Goal: Use online tool/utility: Utilize a website feature to perform a specific function

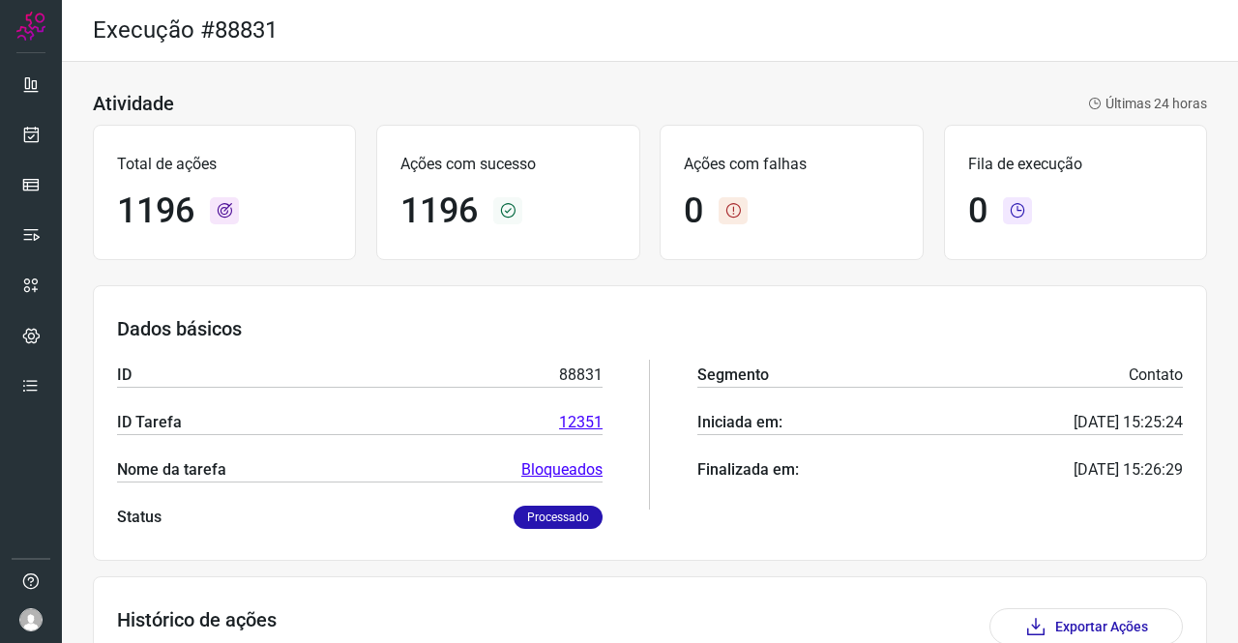
scroll to position [352, 0]
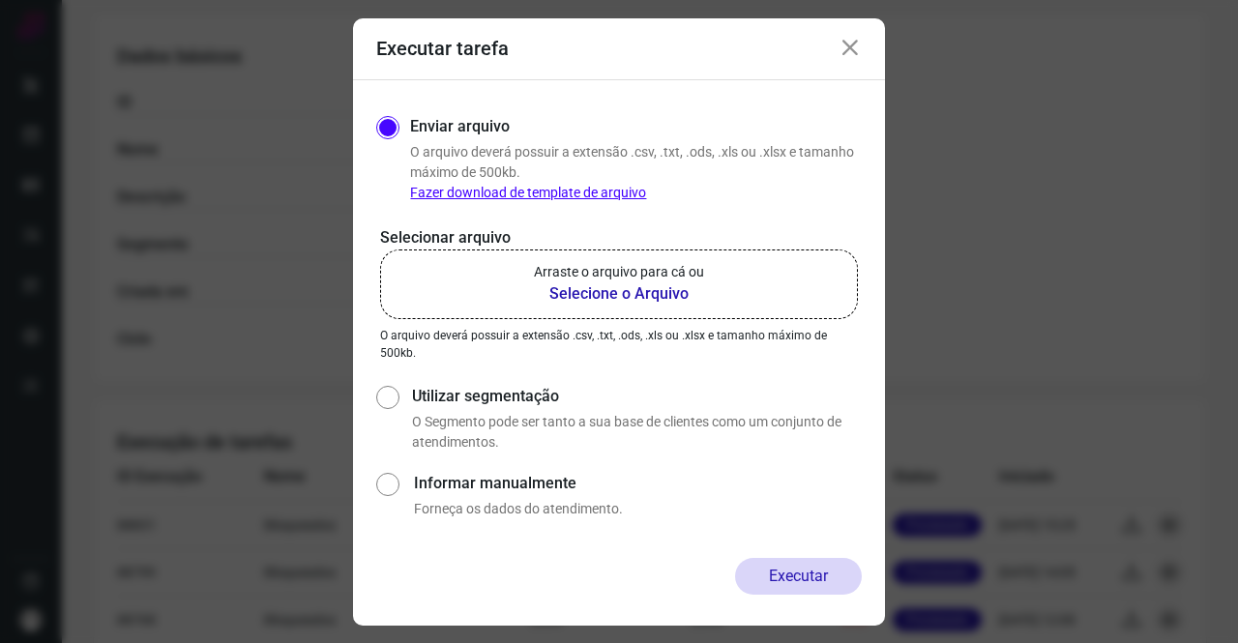
click at [642, 273] on p "Arraste o arquivo para cá ou" at bounding box center [619, 272] width 170 height 20
click at [0, 0] on input "Arraste o arquivo para cá ou Selecione o Arquivo" at bounding box center [0, 0] width 0 height 0
drag, startPoint x: 855, startPoint y: 53, endPoint x: 884, endPoint y: 26, distance: 39.7
click at [856, 53] on icon at bounding box center [850, 48] width 23 height 23
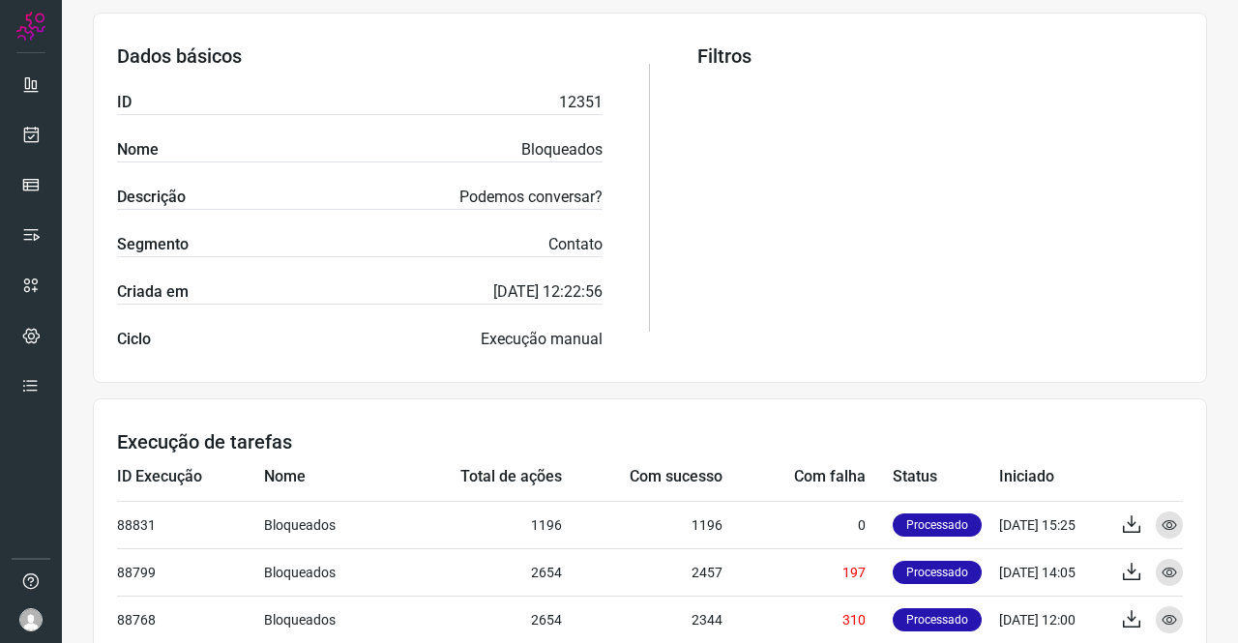
scroll to position [62, 0]
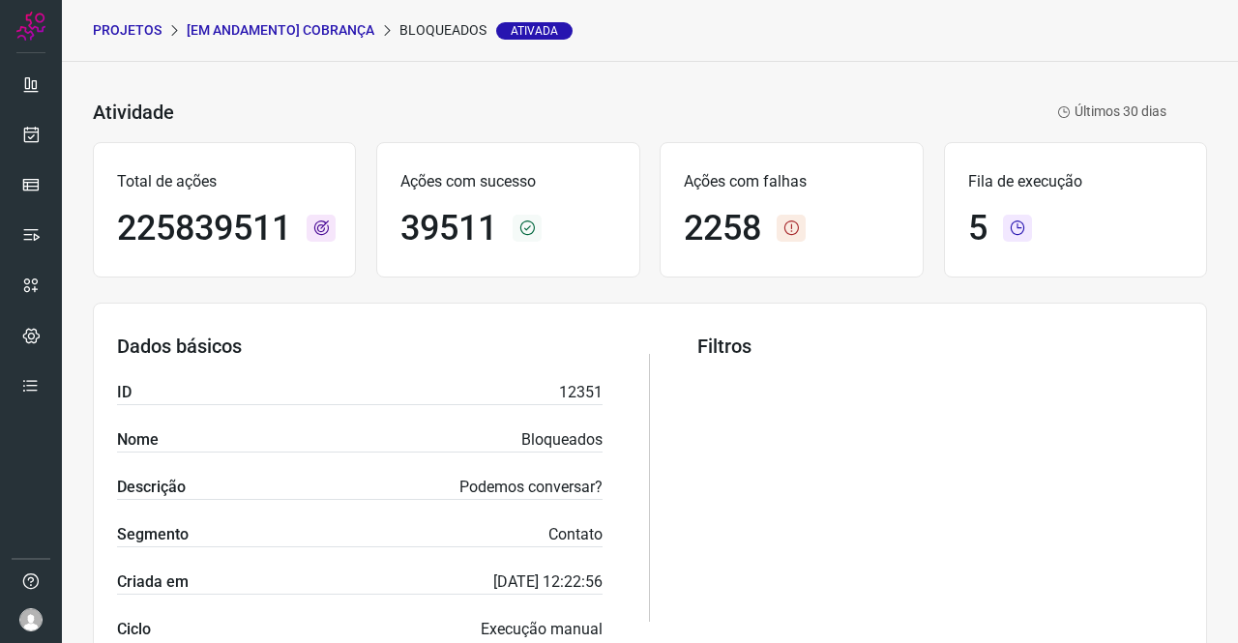
click at [319, 34] on p "[Em andamento] COBRANÇA" at bounding box center [281, 30] width 188 height 20
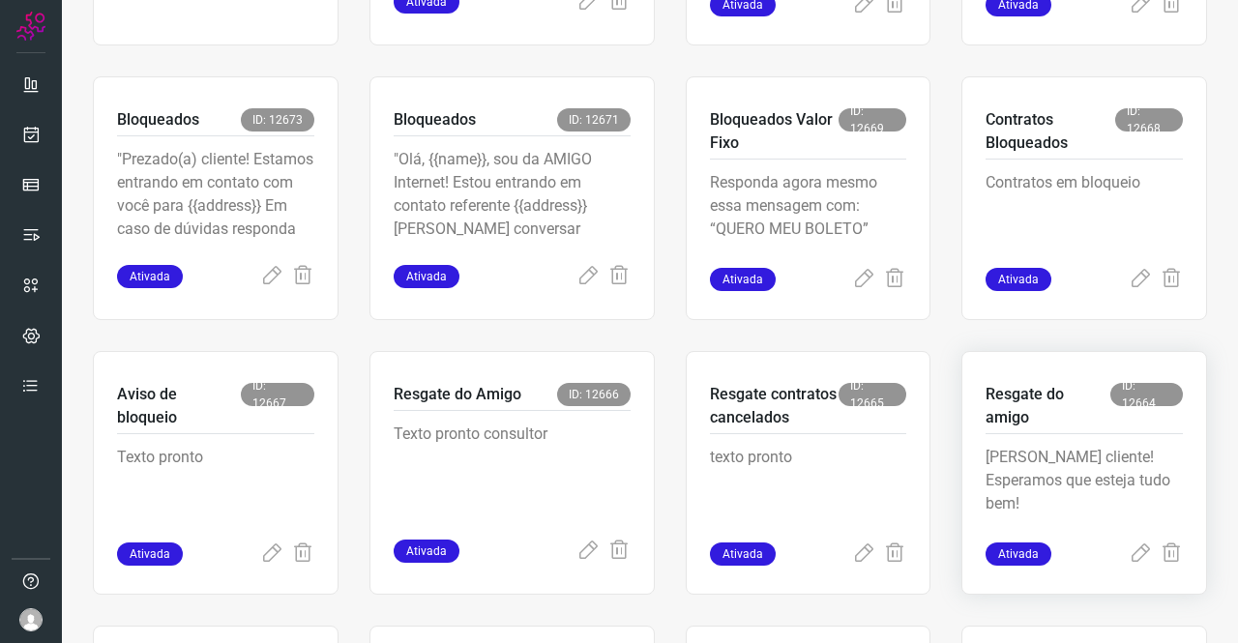
scroll to position [642, 0]
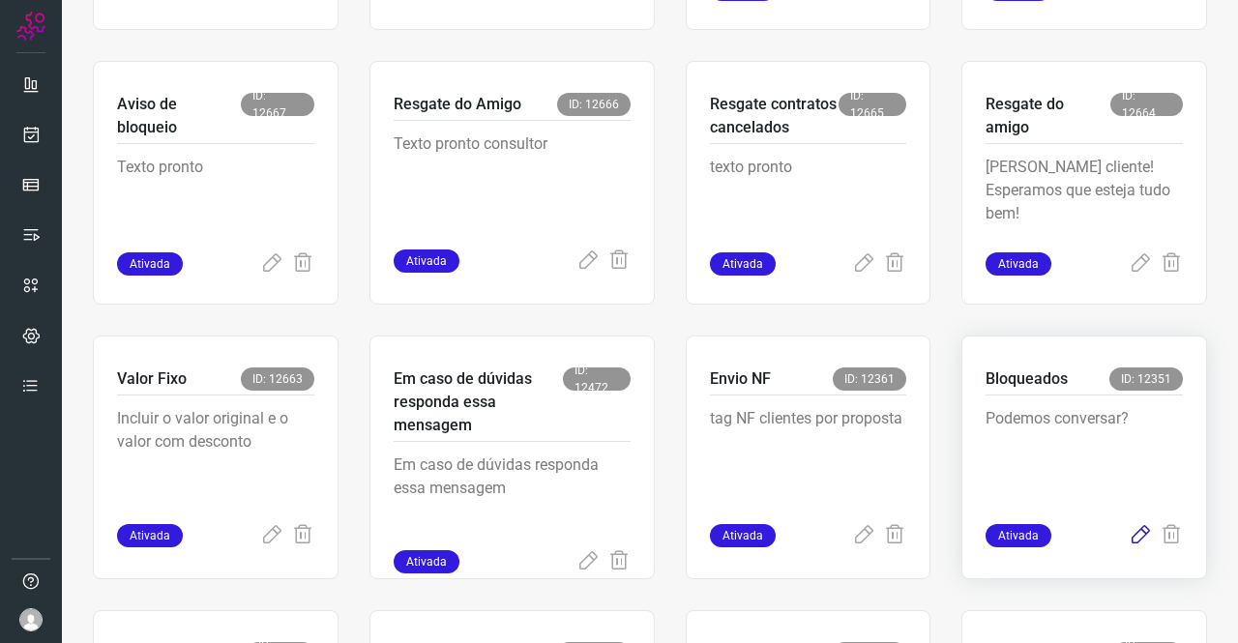
click at [1131, 533] on icon at bounding box center [1140, 535] width 23 height 23
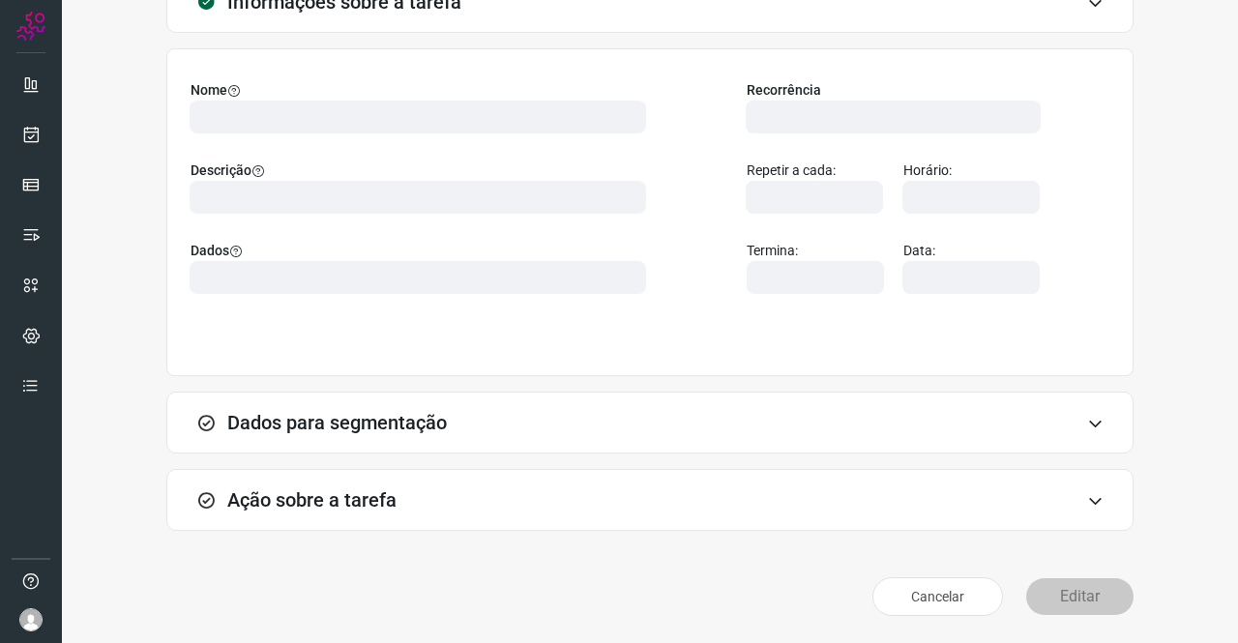
scroll to position [111, 0]
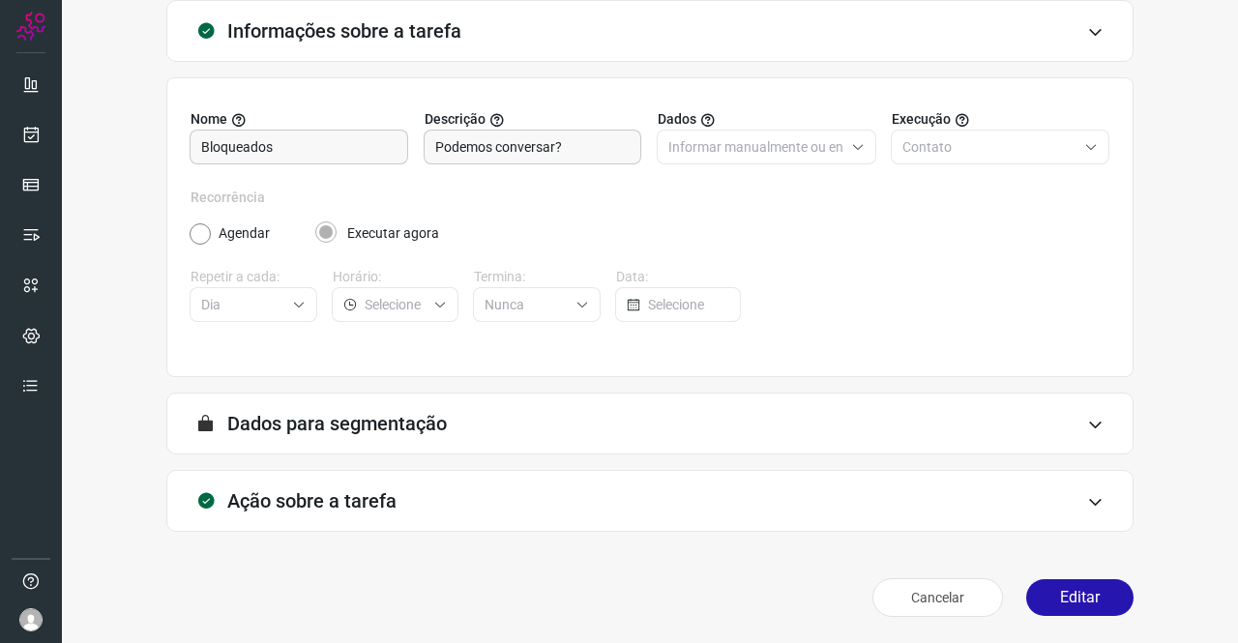
click at [389, 506] on h3 "Ação sobre a tarefa" at bounding box center [311, 500] width 169 height 23
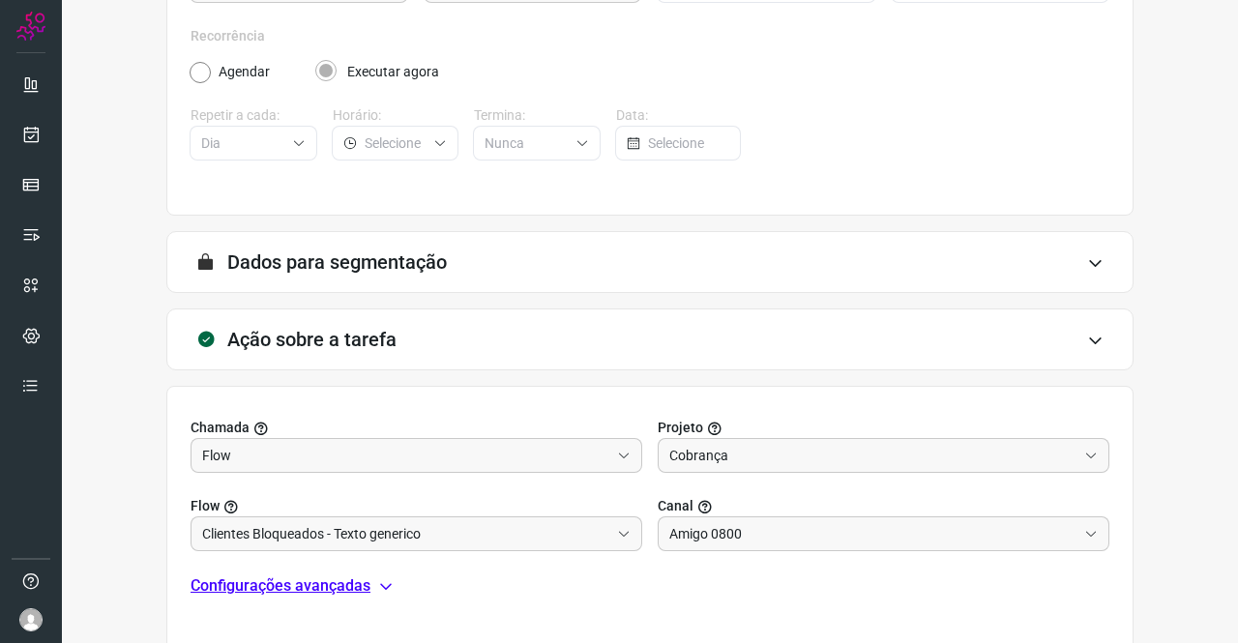
scroll to position [417, 0]
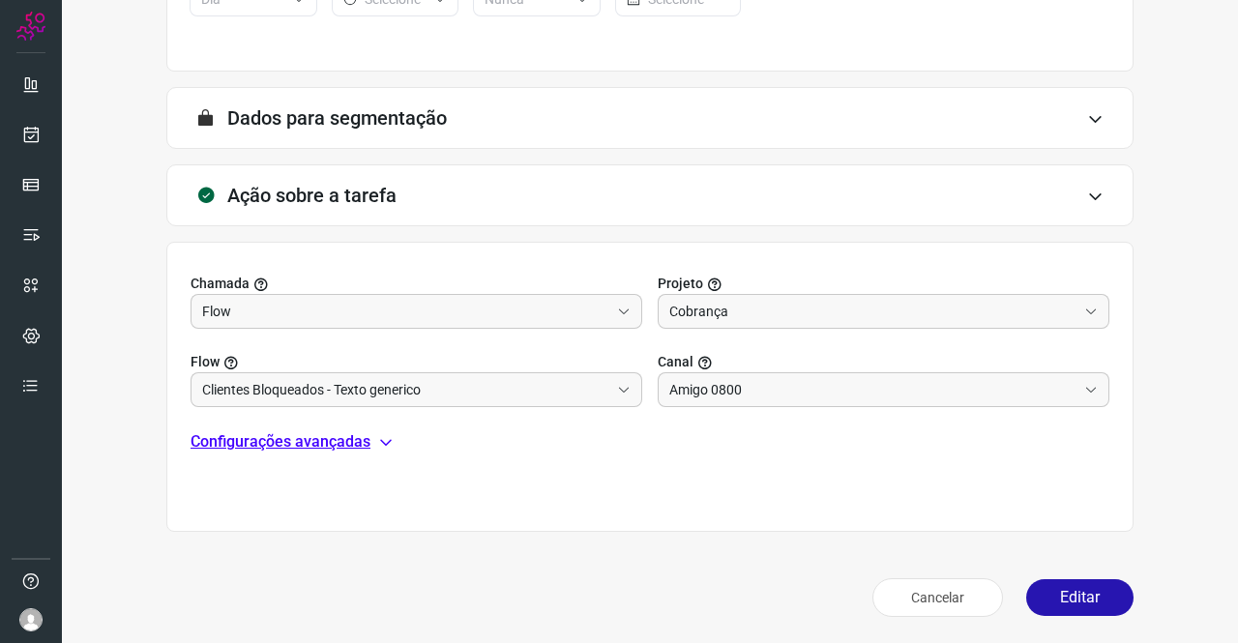
click at [323, 433] on p "Configurações avançadas" at bounding box center [281, 441] width 180 height 23
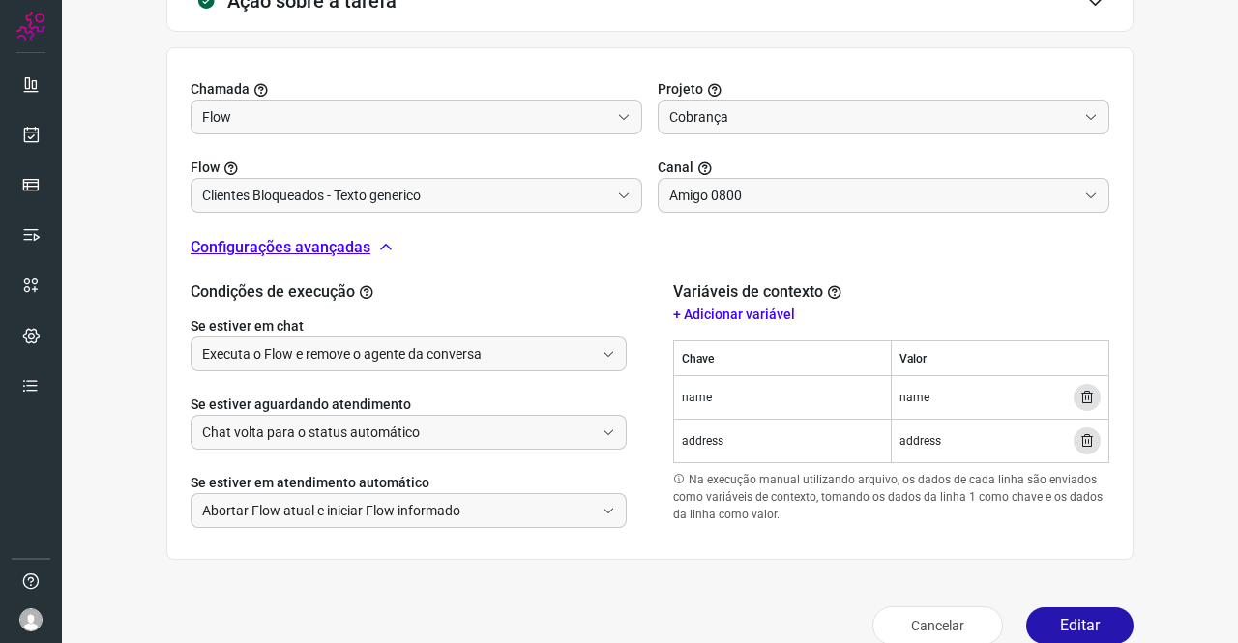
scroll to position [638, 0]
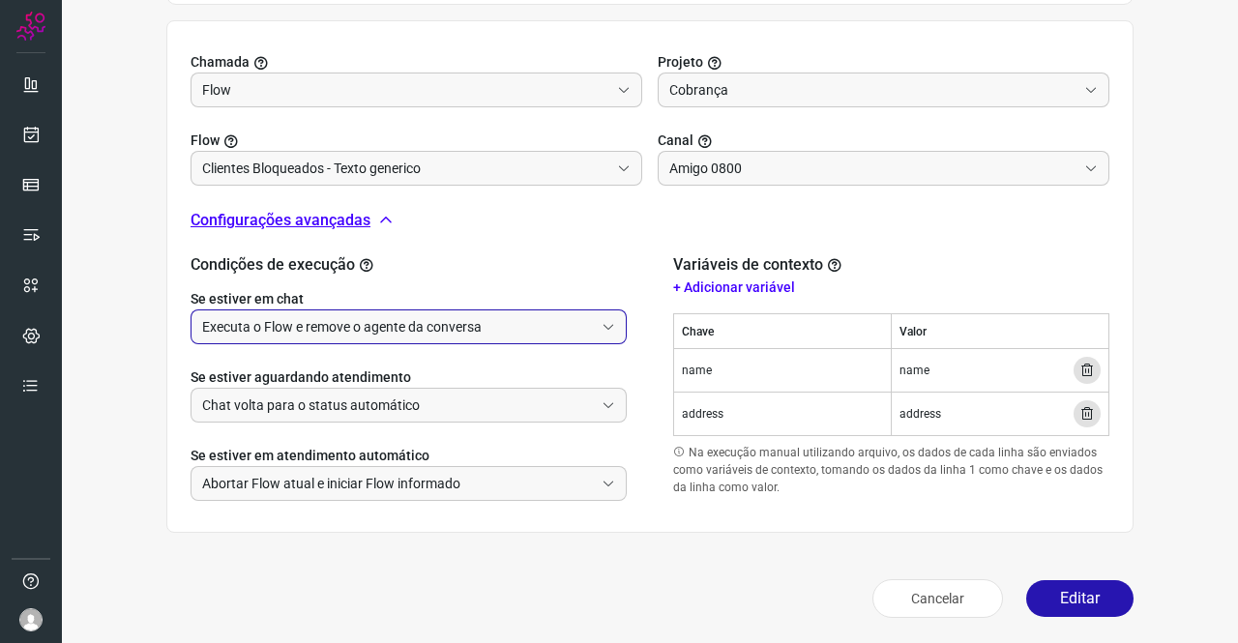
click at [403, 322] on input "Executa o Flow e remove o agente da conversa" at bounding box center [398, 326] width 392 height 33
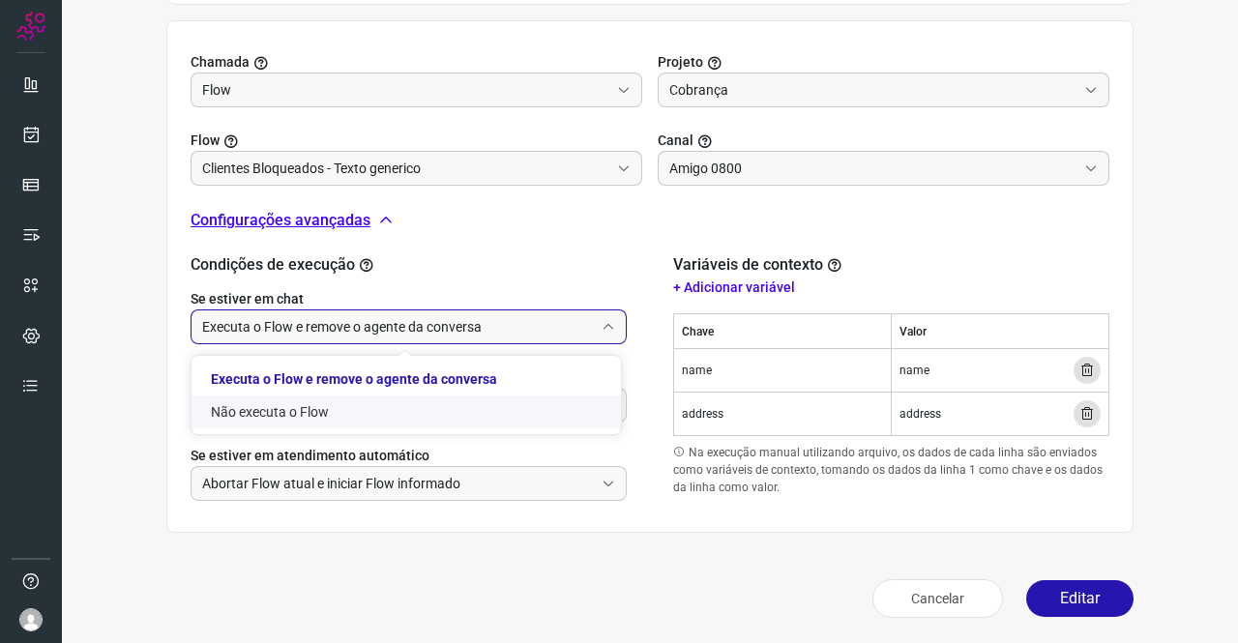
click at [344, 401] on li "Não executa o Flow" at bounding box center [405, 412] width 429 height 33
type input "Não executa o Flow"
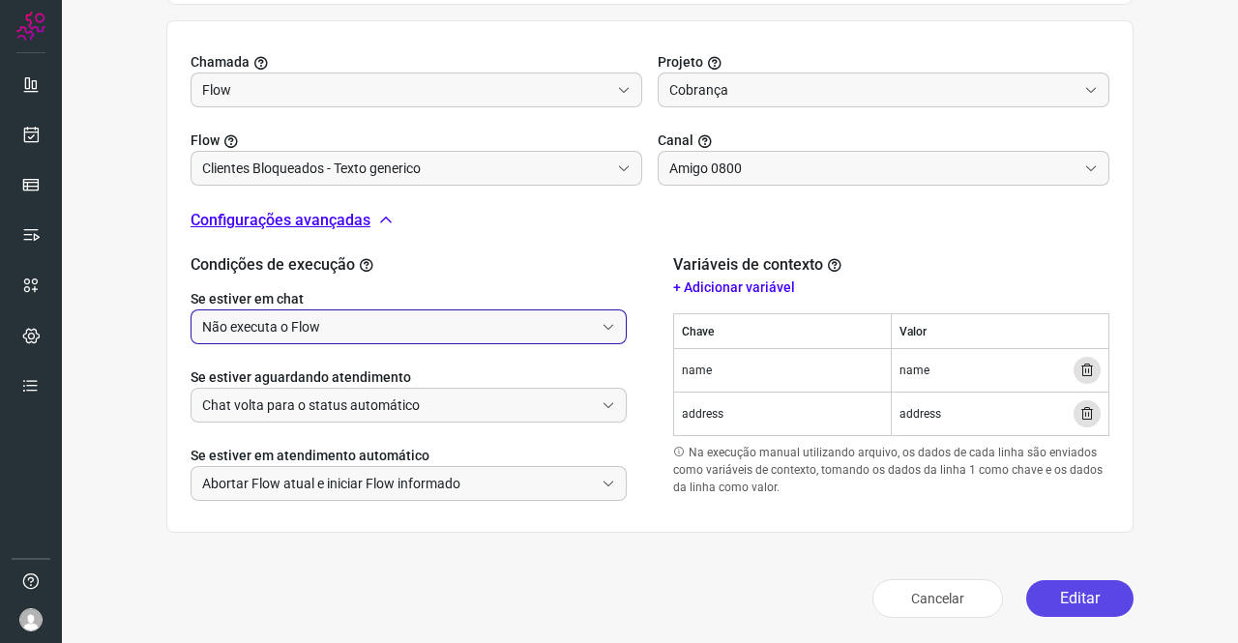
click at [1046, 595] on button "Editar" at bounding box center [1079, 598] width 107 height 37
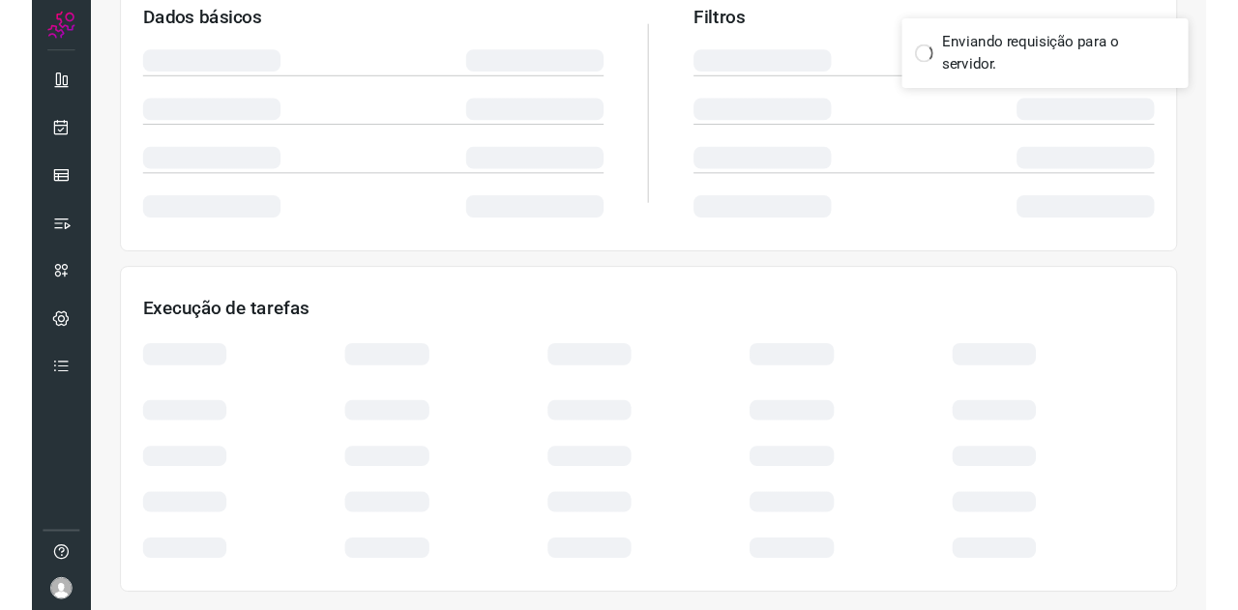
scroll to position [352, 0]
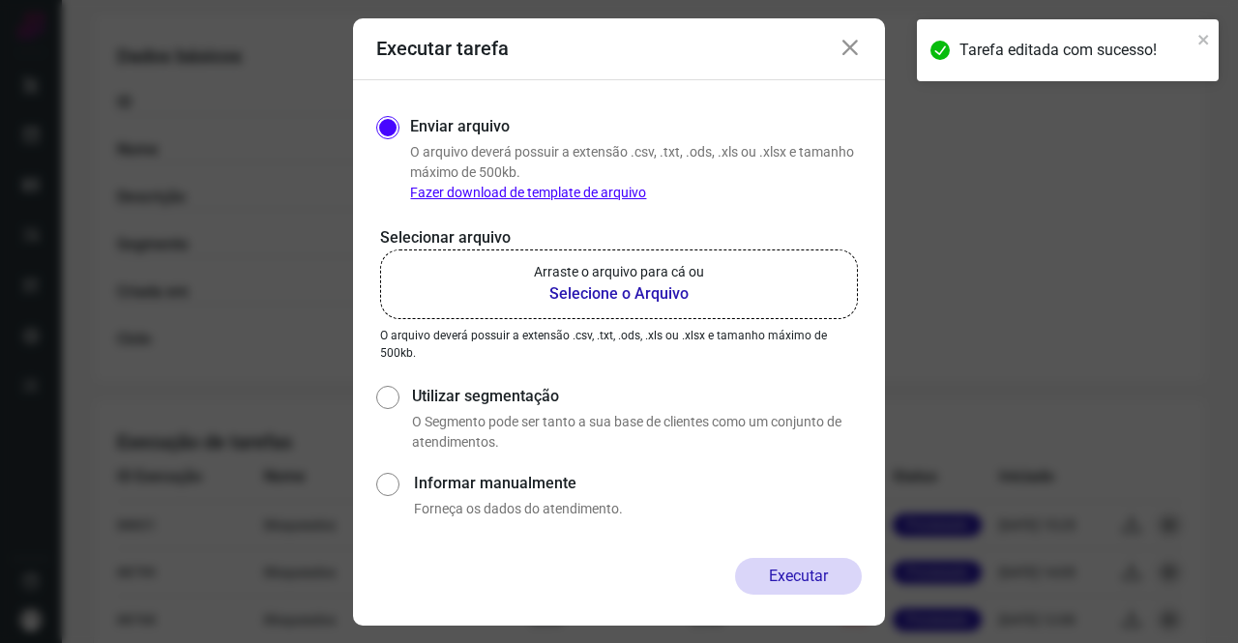
click at [596, 301] on b "Selecione o Arquivo" at bounding box center [619, 293] width 170 height 23
click at [0, 0] on input "Arraste o arquivo para cá ou Selecione o Arquivo" at bounding box center [0, 0] width 0 height 0
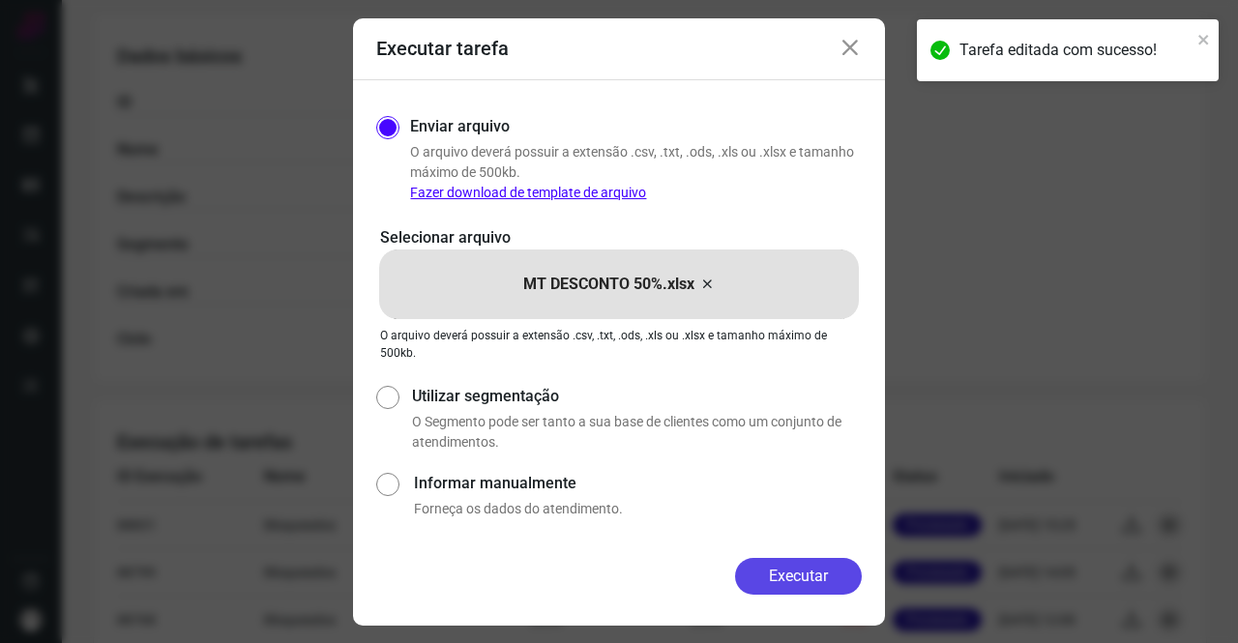
click at [799, 568] on button "Executar" at bounding box center [798, 576] width 127 height 37
